Goal: Transaction & Acquisition: Purchase product/service

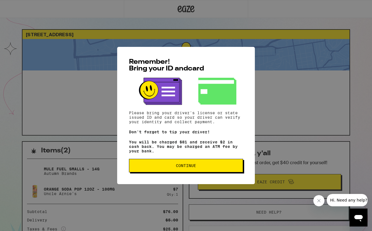
click at [181, 167] on span "Continue" at bounding box center [186, 166] width 20 height 4
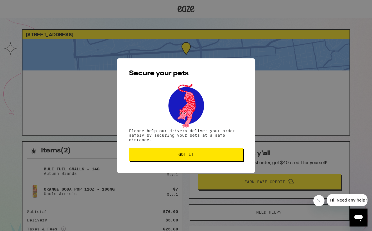
click at [182, 156] on span "Got it" at bounding box center [185, 154] width 15 height 4
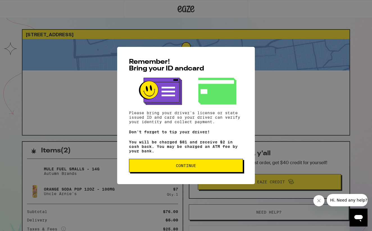
click at [184, 168] on span "Continue" at bounding box center [186, 166] width 20 height 4
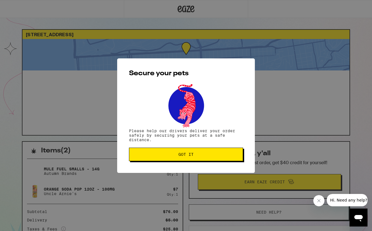
click at [182, 155] on span "Got it" at bounding box center [185, 154] width 15 height 4
